Goal: Find specific page/section: Find specific page/section

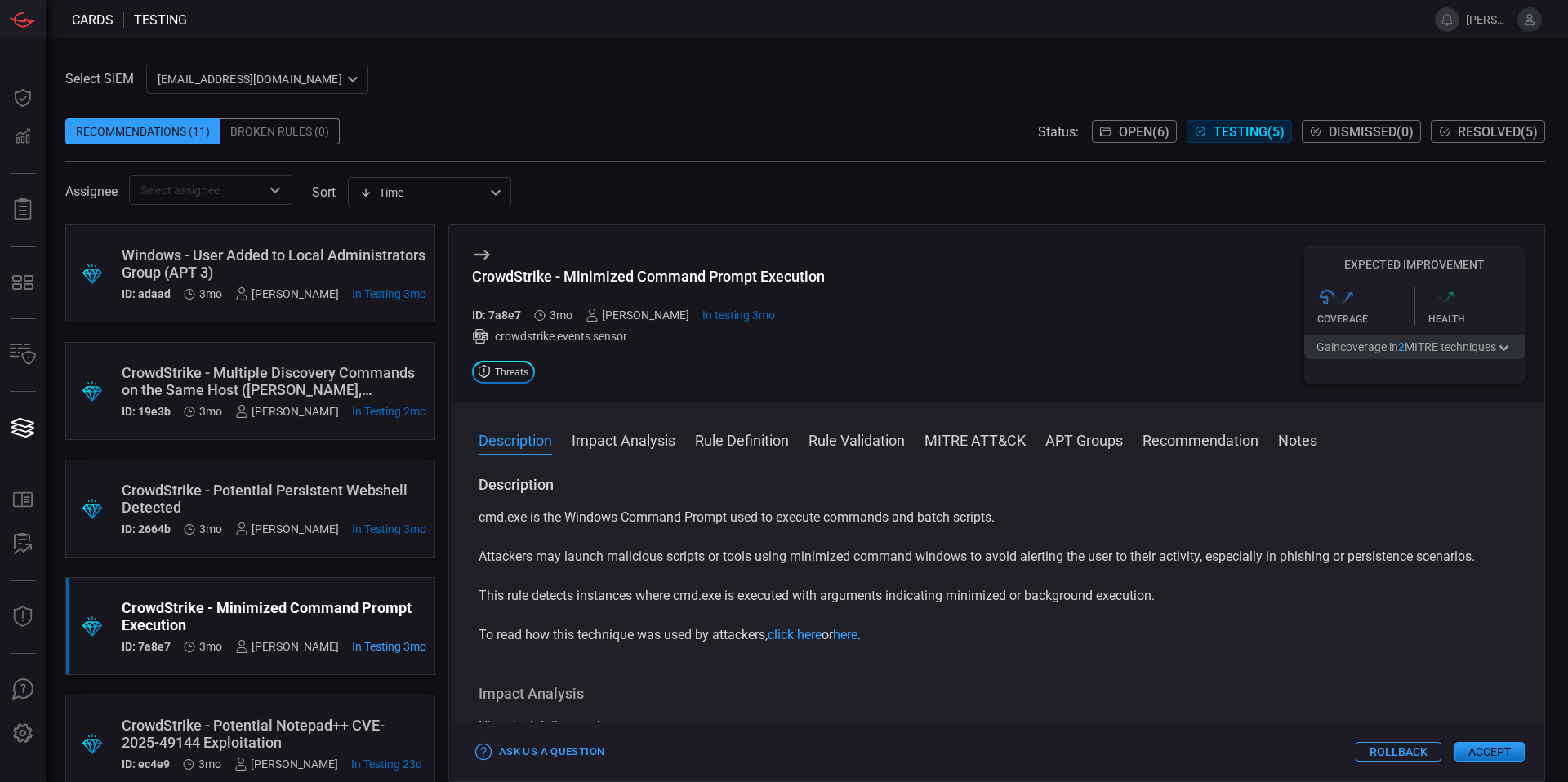
scroll to position [43, 0]
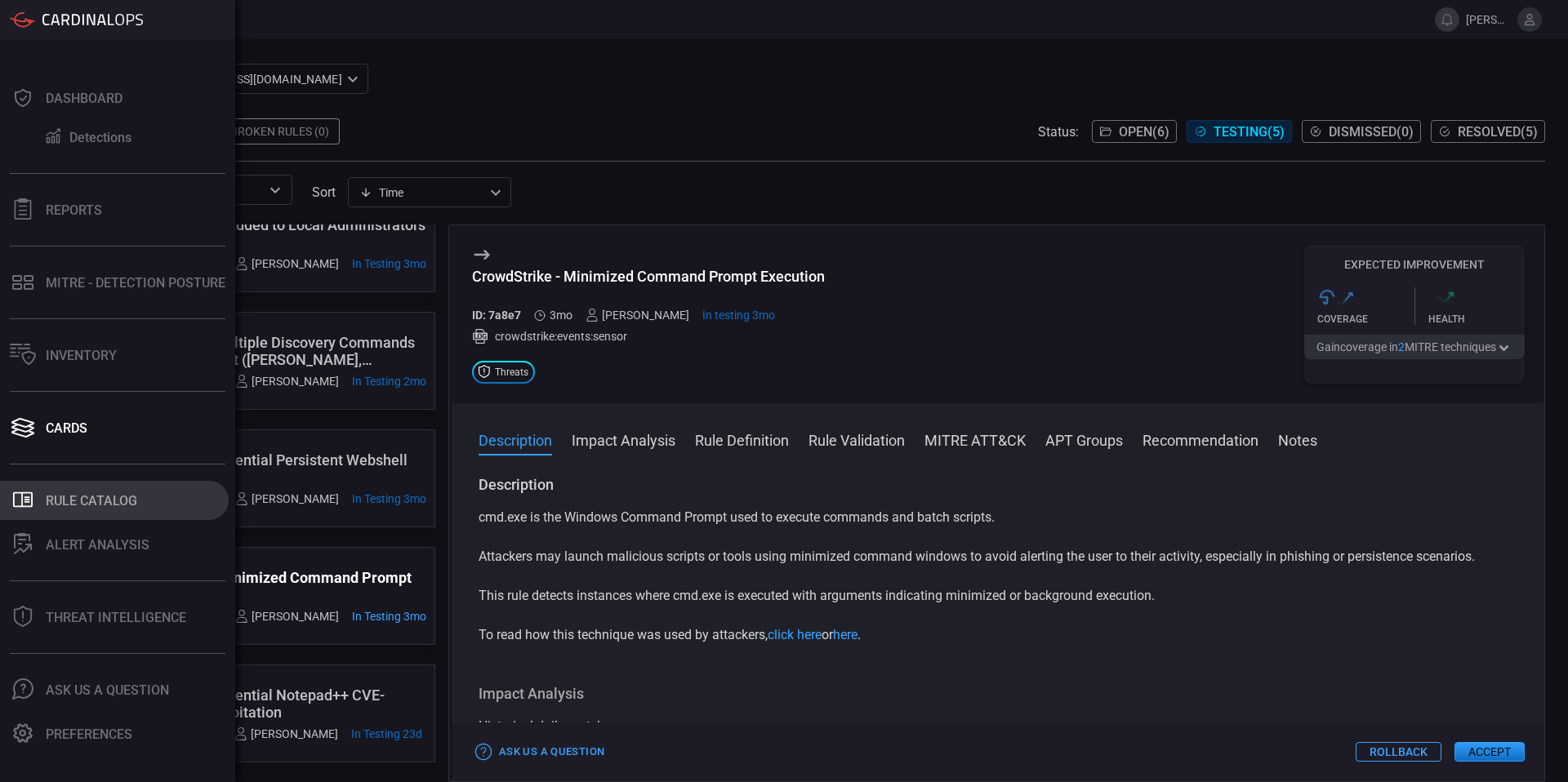
click at [105, 513] on button ".st0_rule_catalog_icon{fill: currentColor;} Rule Catalog" at bounding box center [114, 500] width 228 height 39
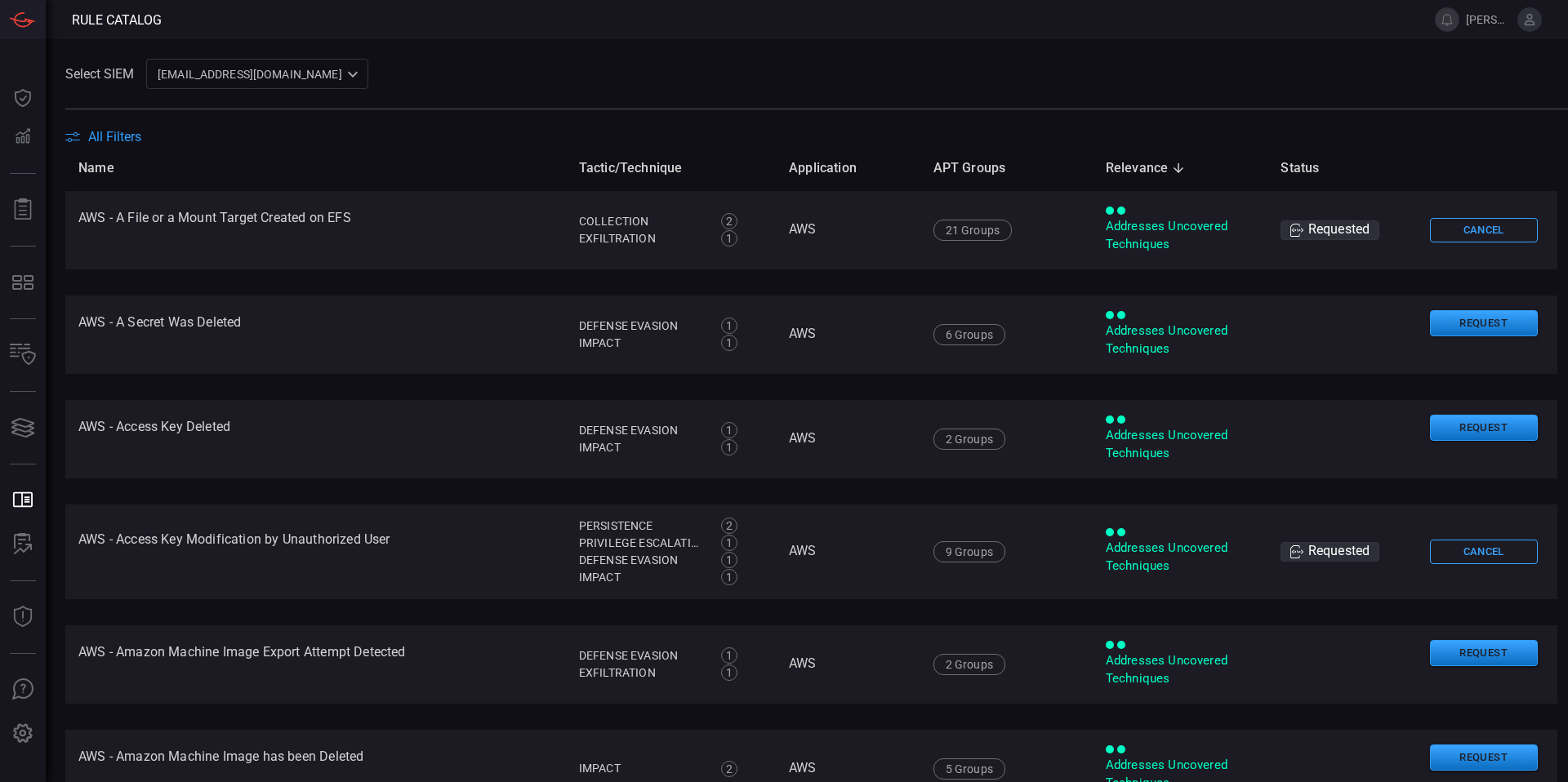
click at [116, 140] on span "All Filters" at bounding box center [115, 136] width 53 height 16
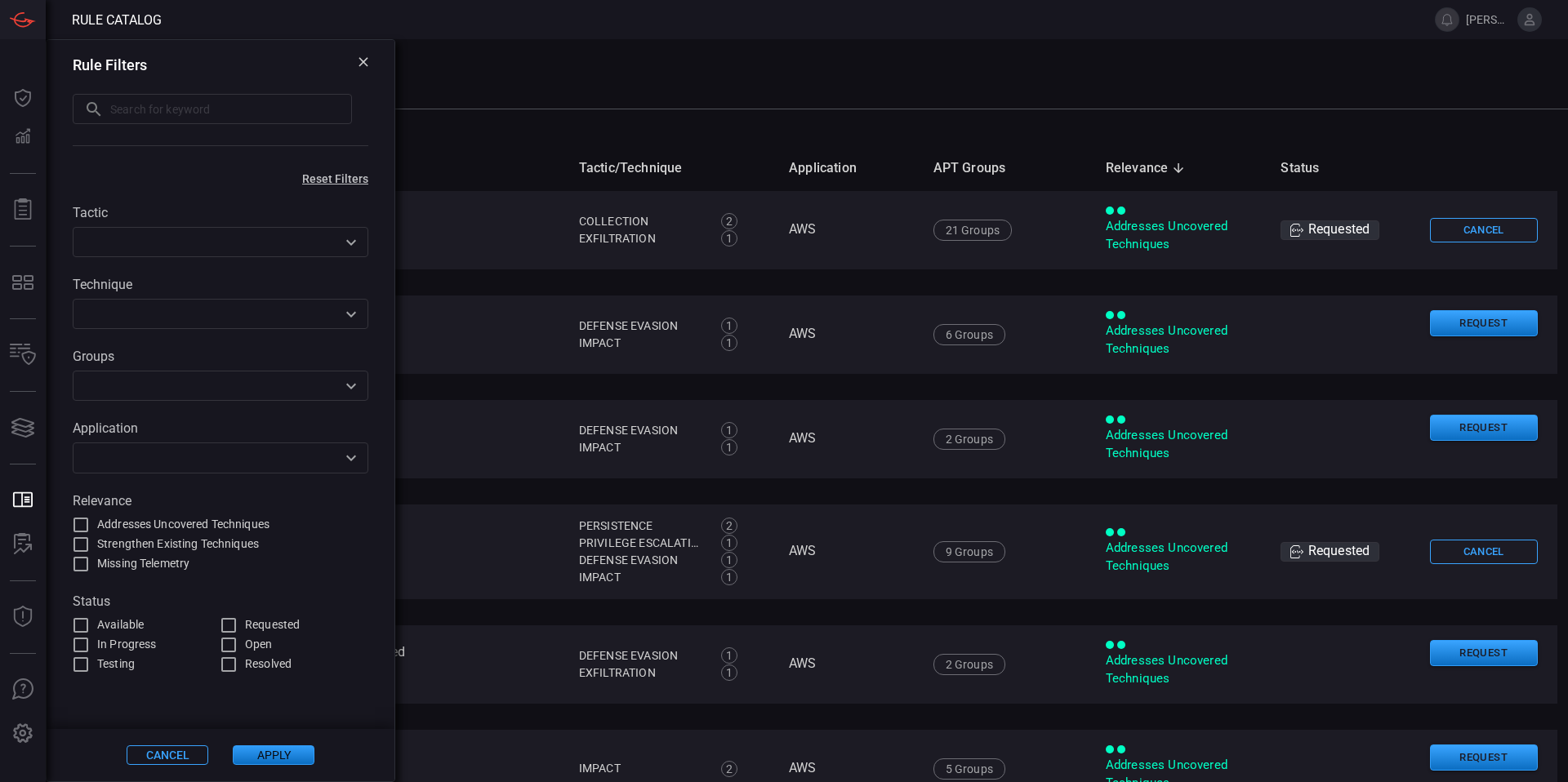
click at [253, 631] on span "Requested" at bounding box center [272, 625] width 55 height 17
click at [239, 631] on input "Requested" at bounding box center [228, 625] width 19 height 19
checkbox input "true"
click at [262, 759] on button "Apply" at bounding box center [273, 755] width 81 height 19
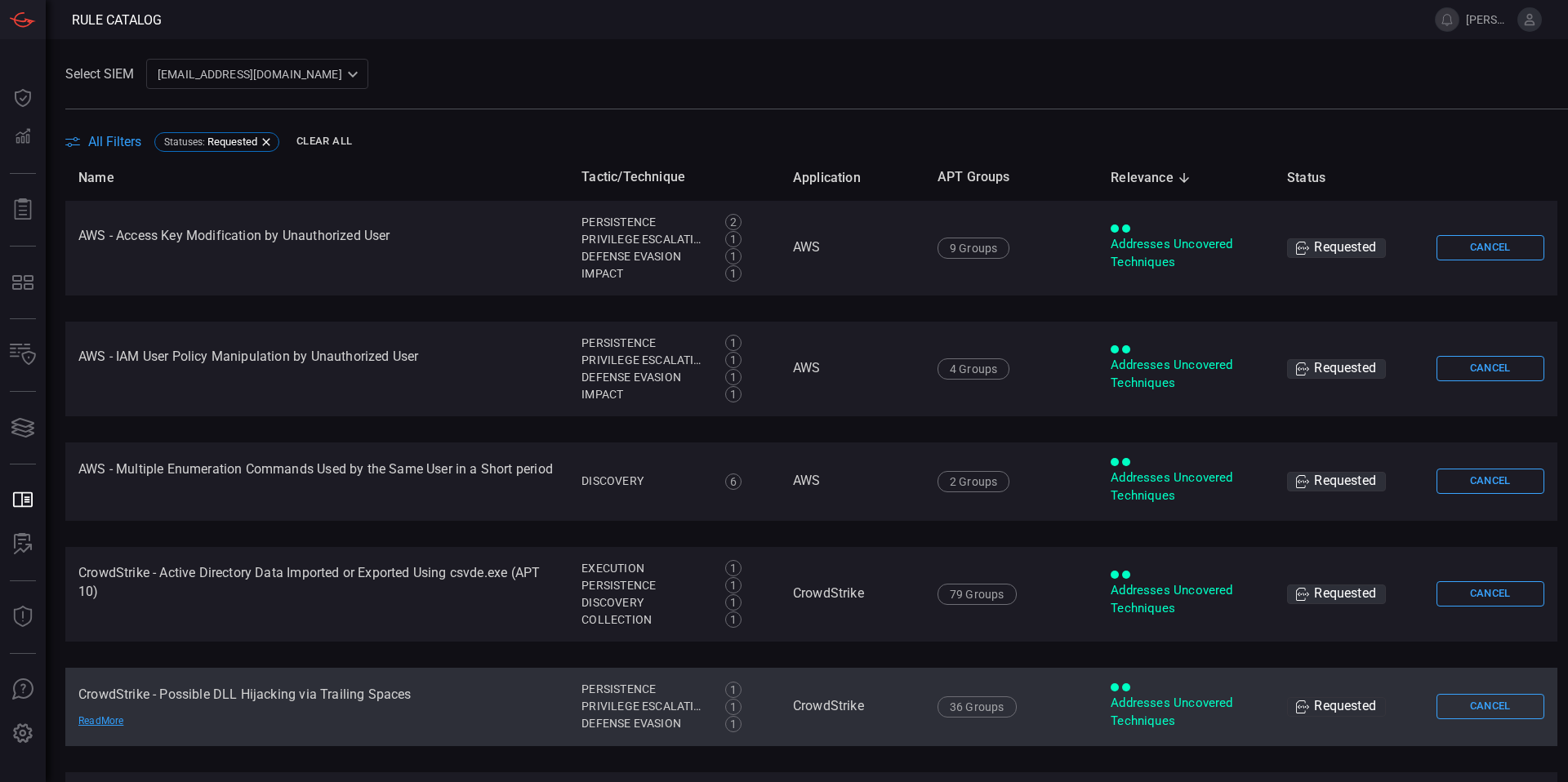
scroll to position [108, 0]
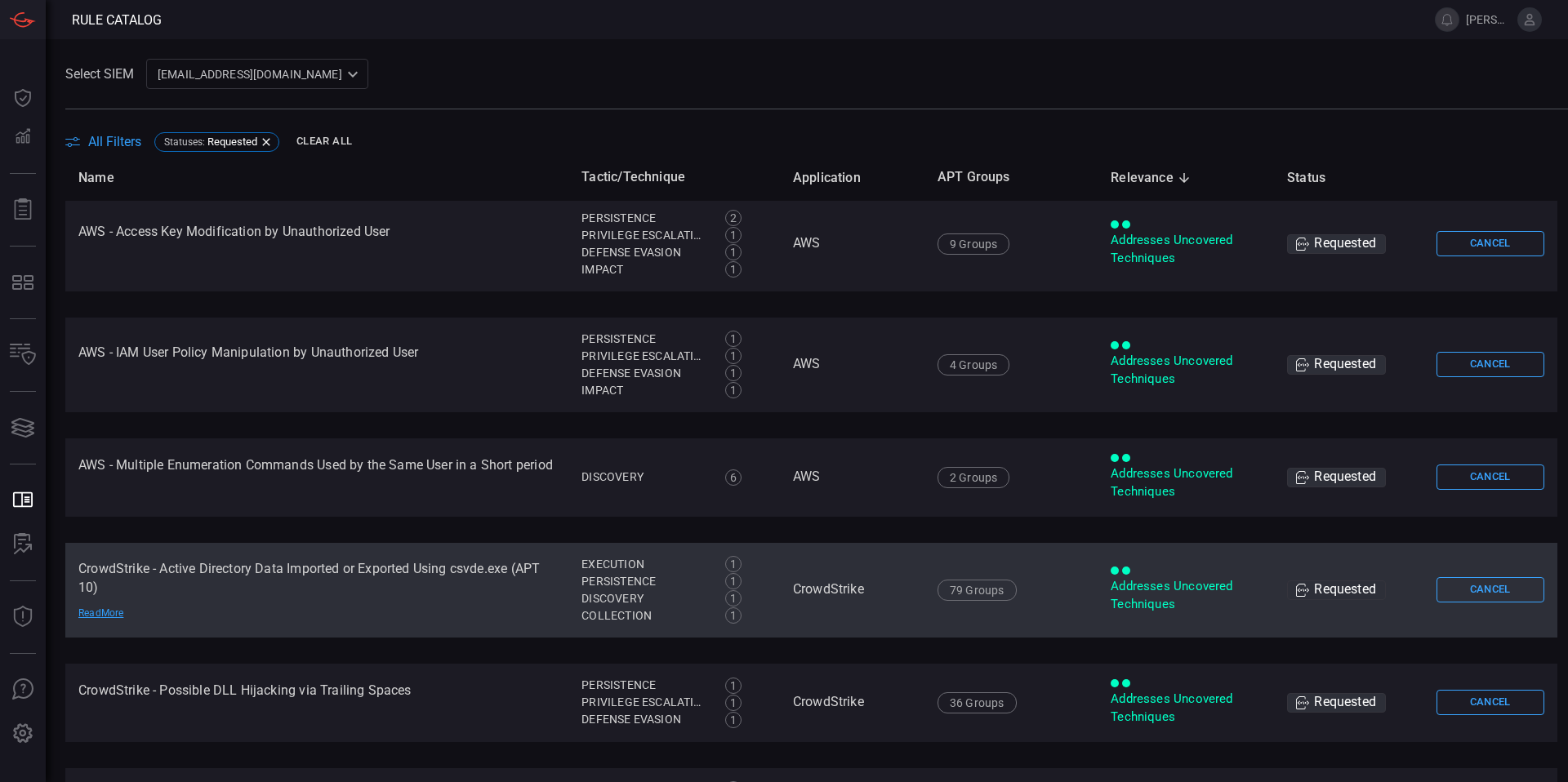
click at [176, 569] on td "CrowdStrike - Active Directory Data Imported or Exported Using csvde.exe (APT 1…" at bounding box center [317, 590] width 503 height 94
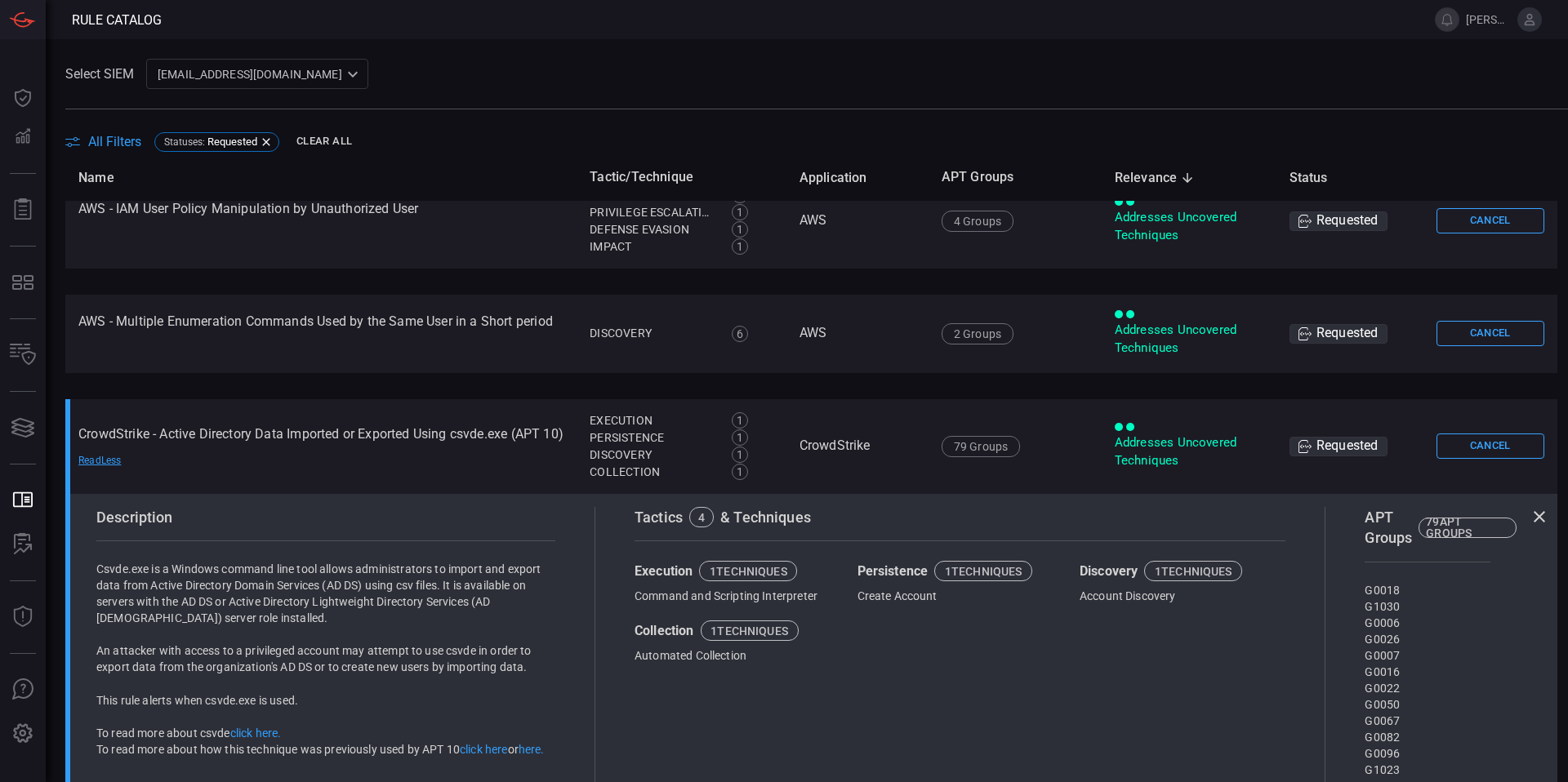
scroll to position [388, 0]
